Goal: Task Accomplishment & Management: Manage account settings

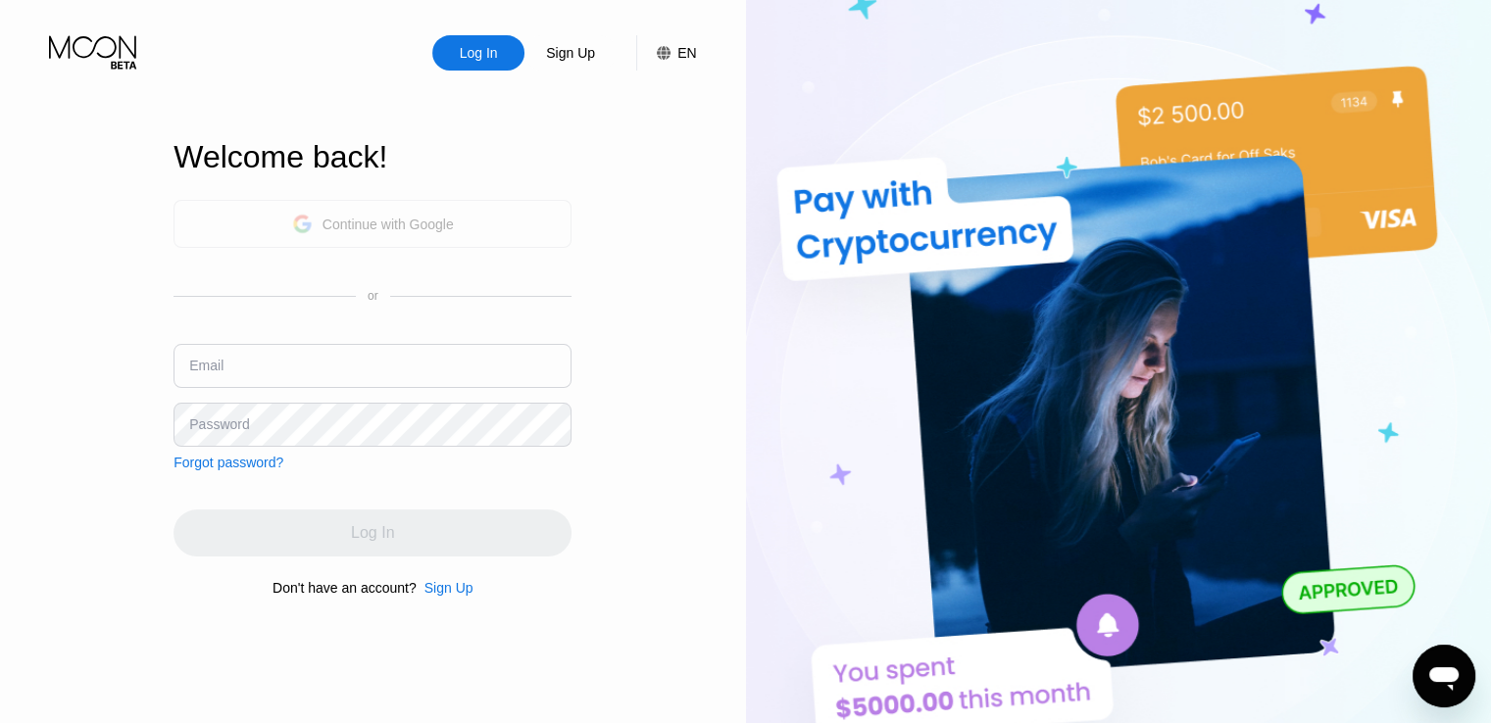
click at [335, 231] on div "Continue with Google" at bounding box center [373, 224] width 162 height 30
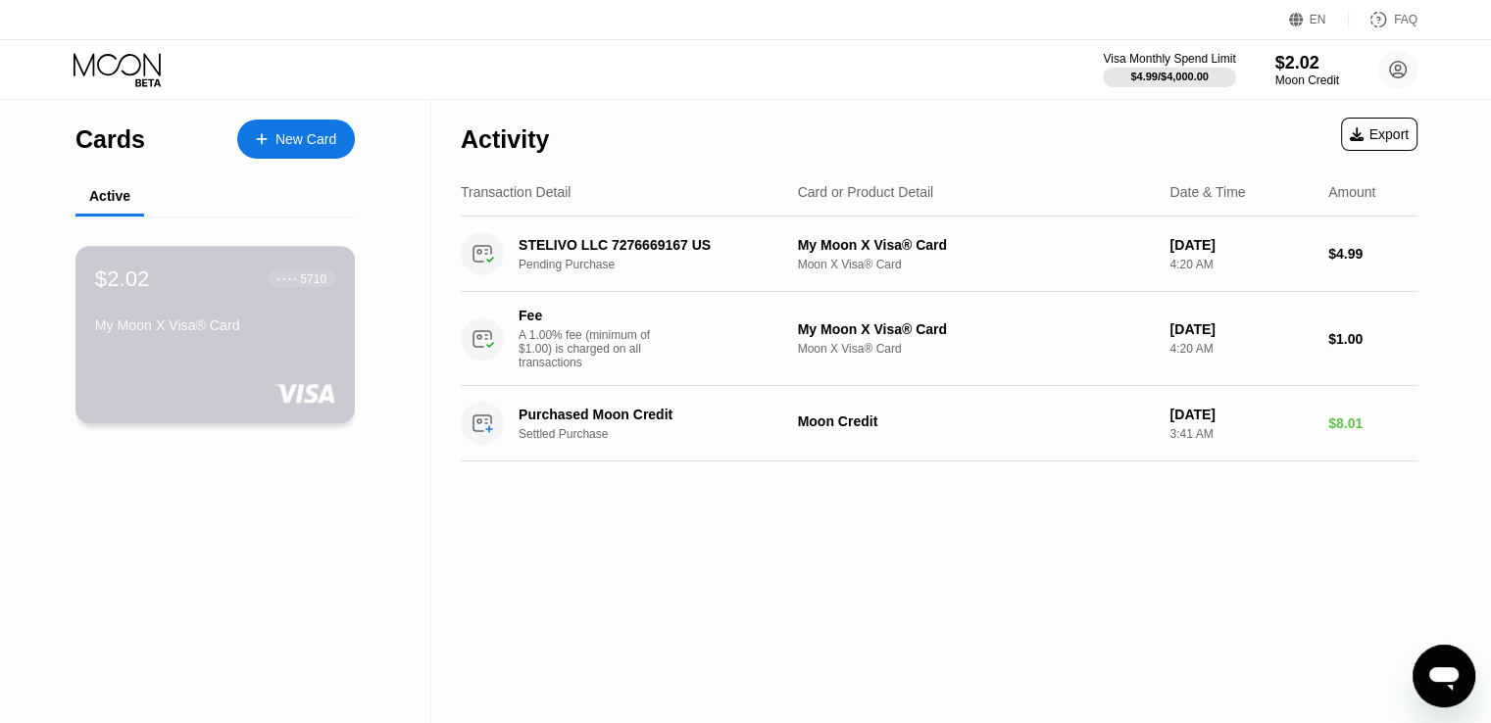
click at [285, 333] on div "My Moon X Visa® Card" at bounding box center [215, 326] width 240 height 16
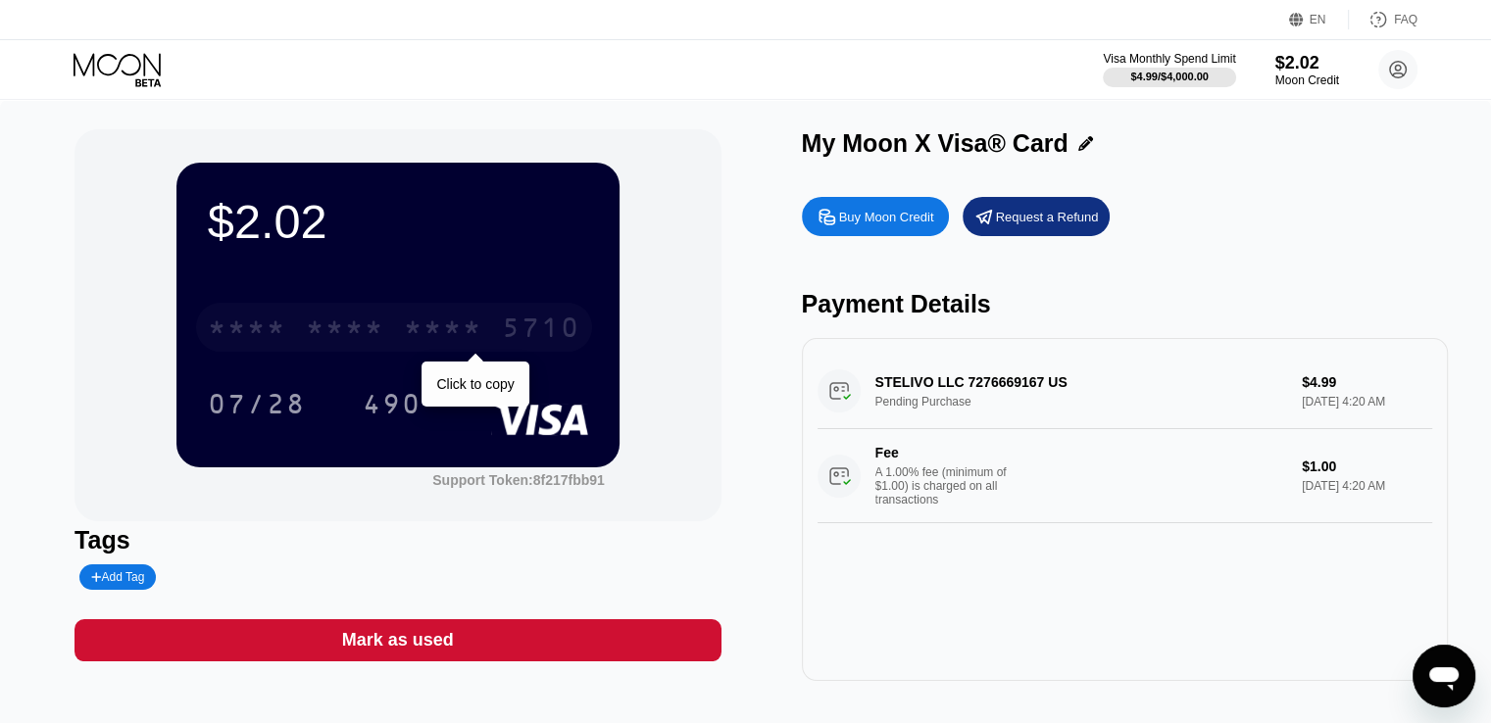
click at [285, 334] on div "* * * *" at bounding box center [247, 330] width 78 height 31
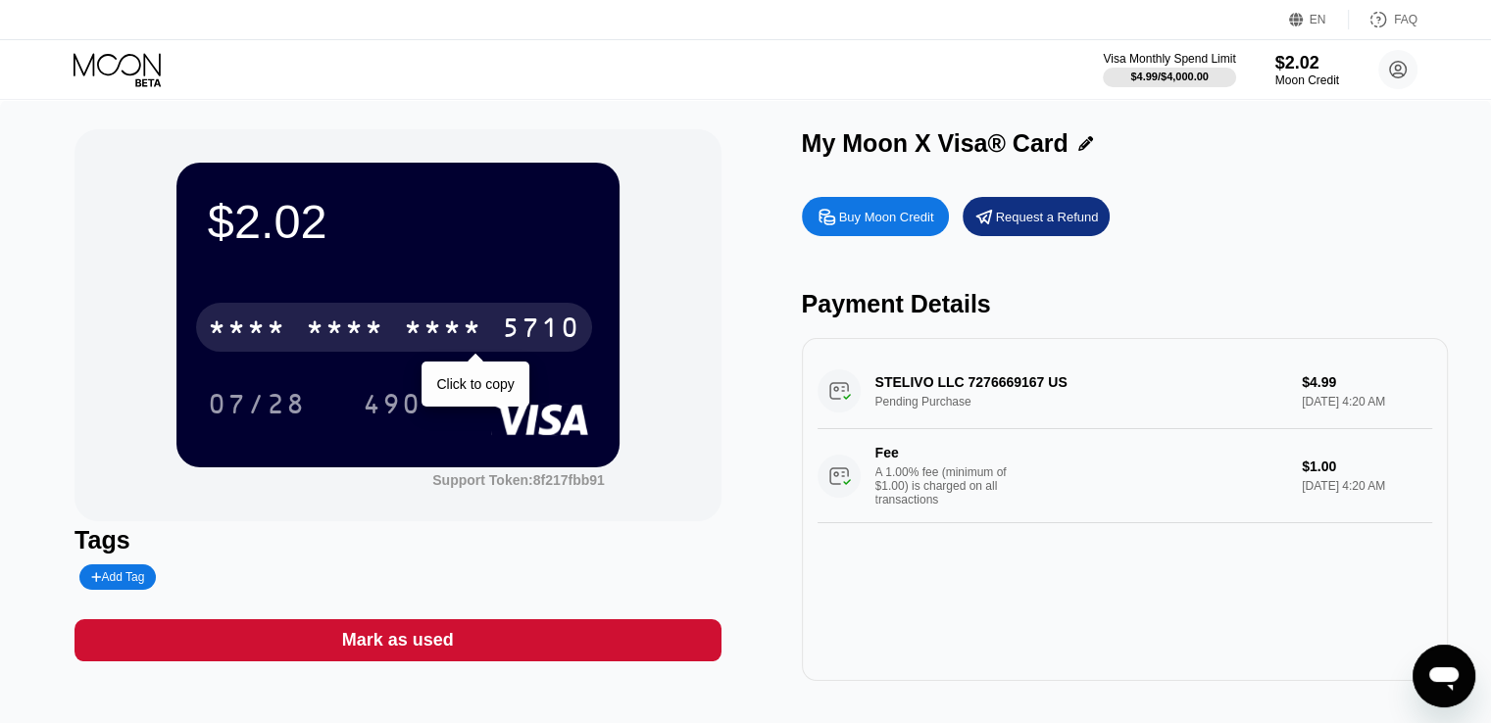
click at [502, 327] on div "5710" at bounding box center [541, 330] width 78 height 31
